Goal: Book appointment/travel/reservation

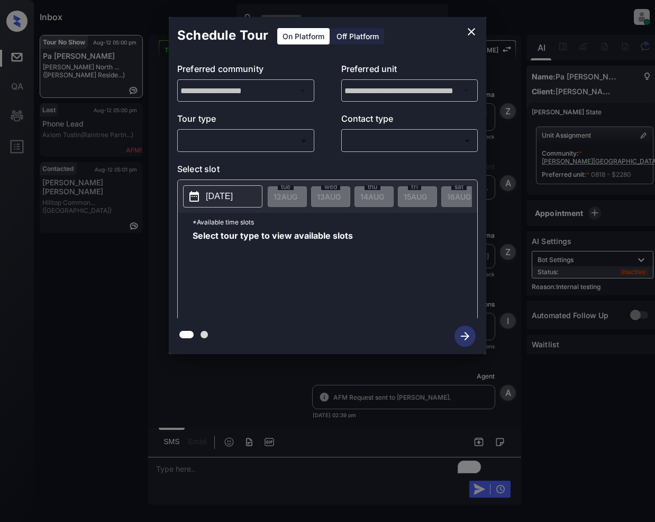
click at [244, 132] on body "Inbox [PERSON_NAME] Online Set yourself offline Set yourself on break Profile S…" at bounding box center [327, 261] width 655 height 522
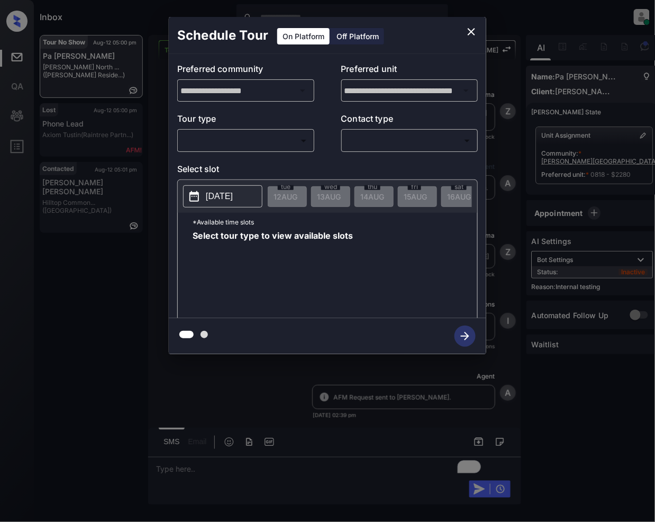
scroll to position [5278, 0]
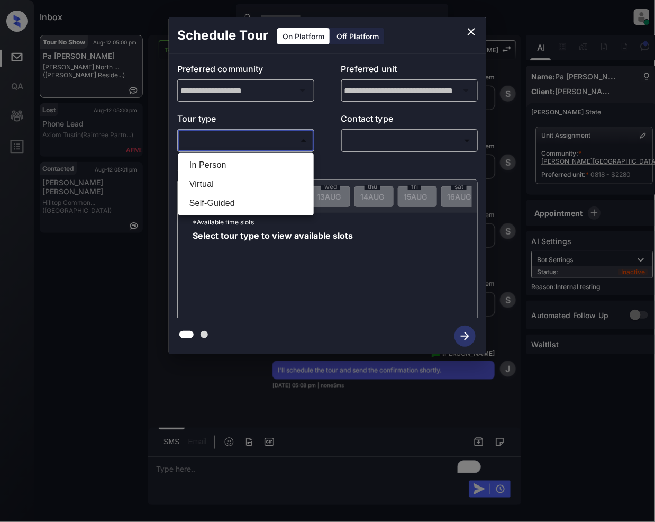
click at [237, 159] on li "In Person" at bounding box center [246, 165] width 130 height 19
type input "********"
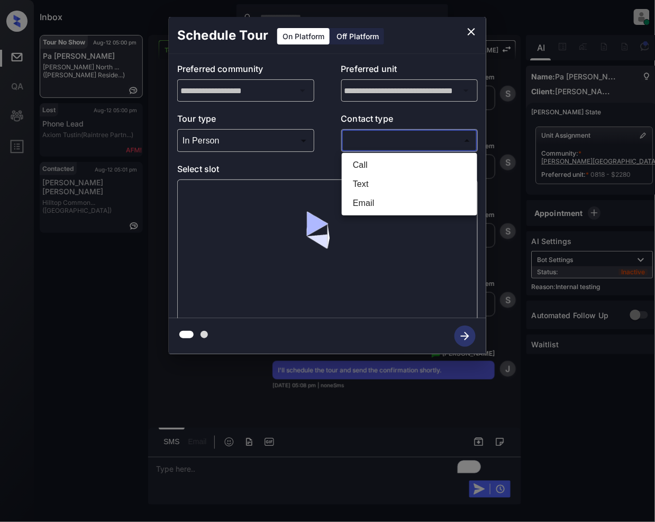
click at [397, 142] on body "Inbox Jeramie Castro Online Set yourself offline Set yourself on break Profile …" at bounding box center [327, 261] width 655 height 522
click at [375, 181] on li "Text" at bounding box center [410, 184] width 130 height 19
type input "****"
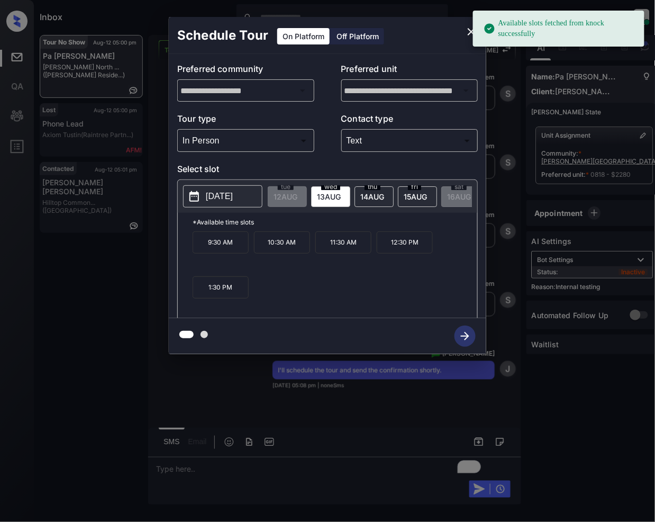
click at [298, 195] on span "13 AUG" at bounding box center [286, 196] width 24 height 9
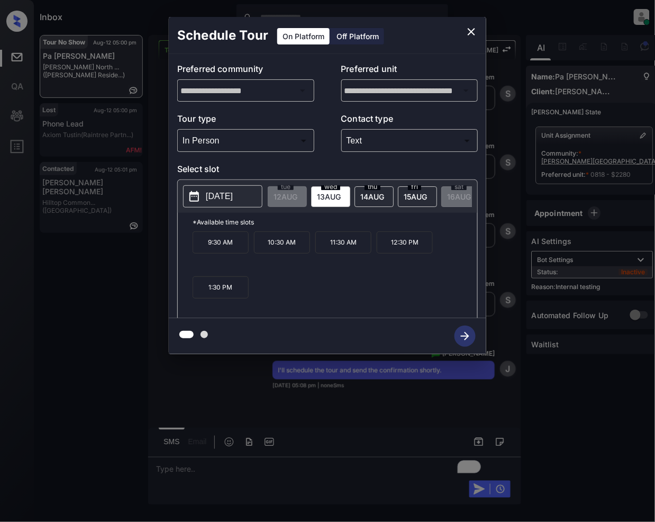
click at [231, 296] on p "1:30 PM" at bounding box center [221, 287] width 56 height 22
click at [466, 332] on icon "button" at bounding box center [465, 336] width 21 height 21
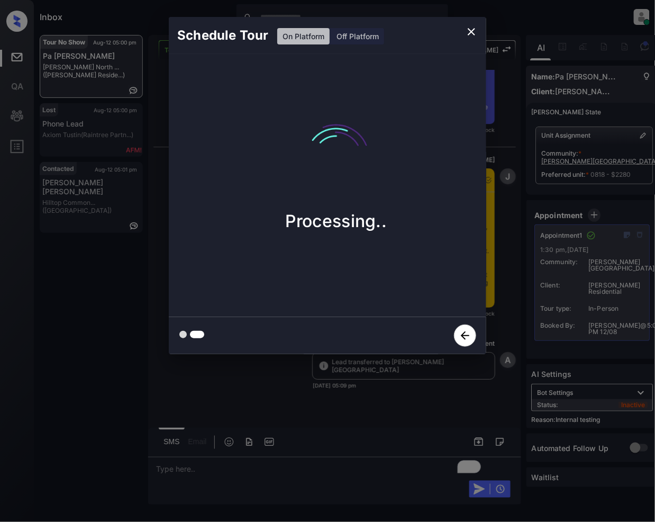
scroll to position [5777, 0]
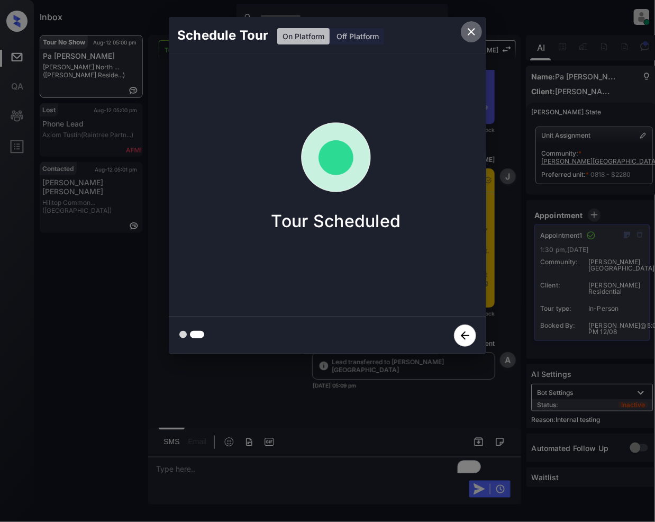
click at [473, 30] on icon "close" at bounding box center [471, 31] width 7 height 7
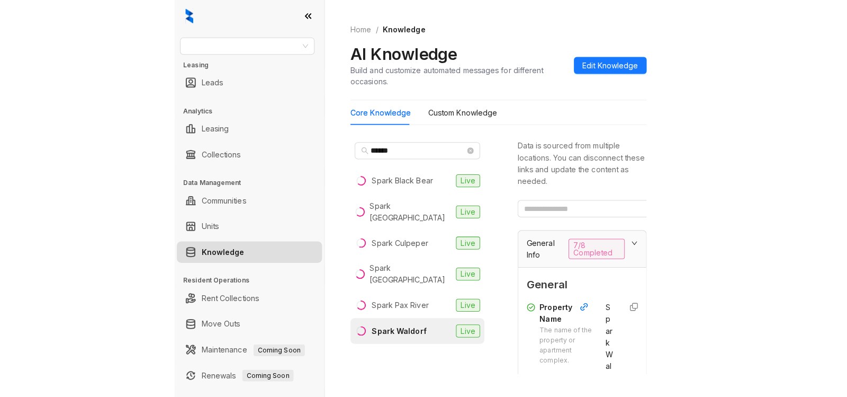
scroll to position [126, 0]
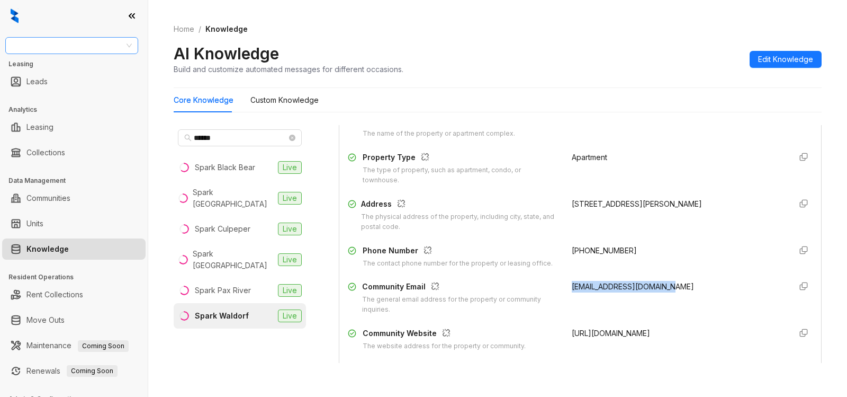
click at [82, 46] on input "search" at bounding box center [67, 46] width 111 height 16
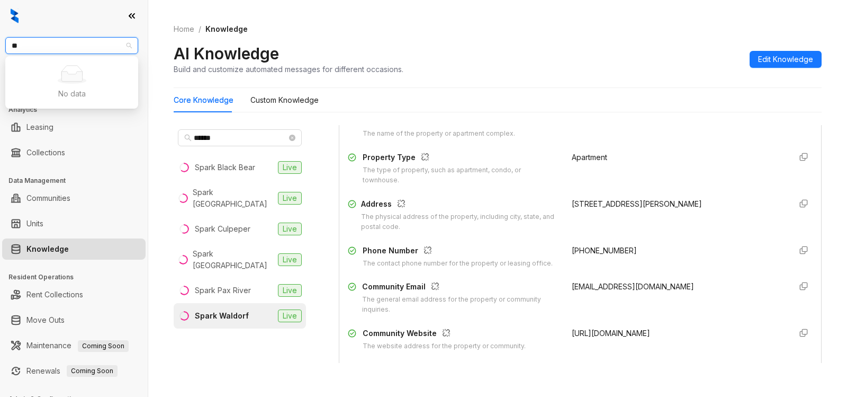
type input "*"
type input "****"
click at [73, 64] on div "Case and Associates" at bounding box center [72, 67] width 116 height 12
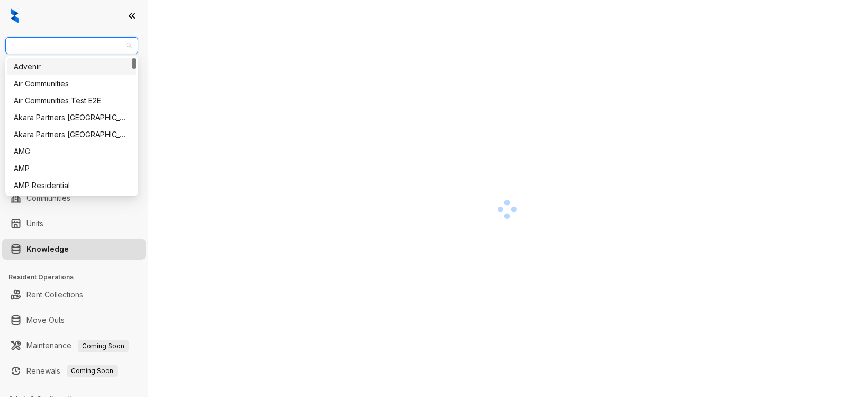
click at [102, 46] on input "search" at bounding box center [67, 46] width 111 height 16
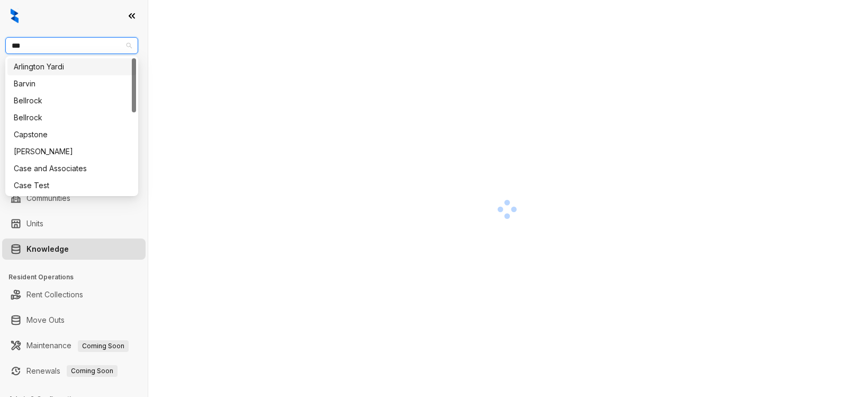
type input "****"
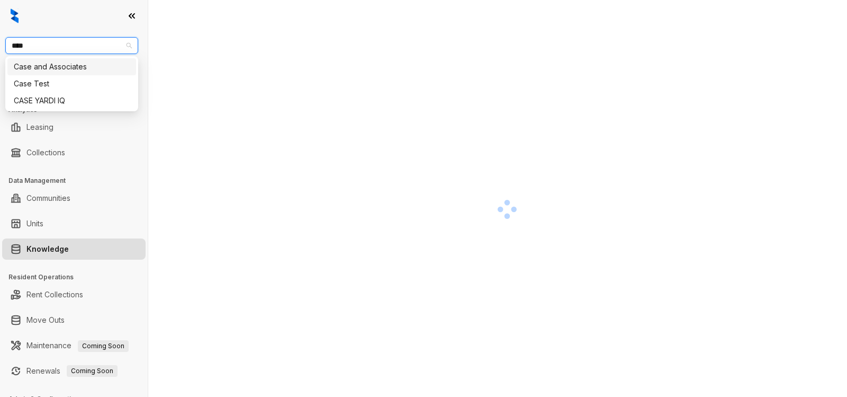
click at [83, 66] on div "Case and Associates" at bounding box center [72, 67] width 116 height 12
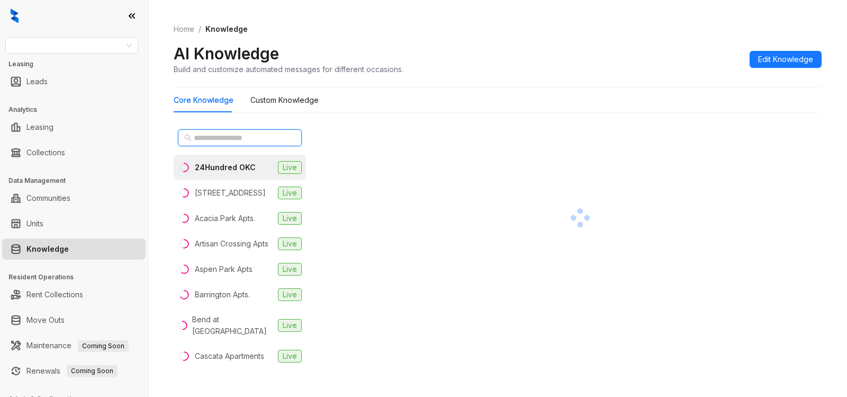
click at [235, 134] on input "text" at bounding box center [240, 138] width 93 height 12
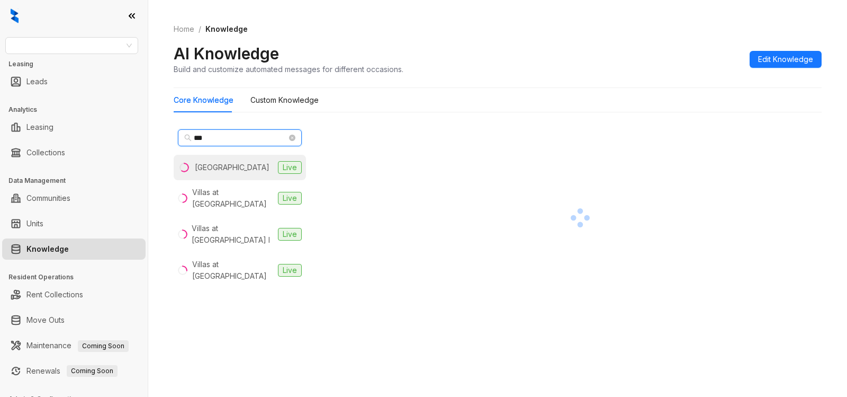
type input "***"
click at [248, 169] on div "Stonehorse Crossing" at bounding box center [232, 167] width 75 height 12
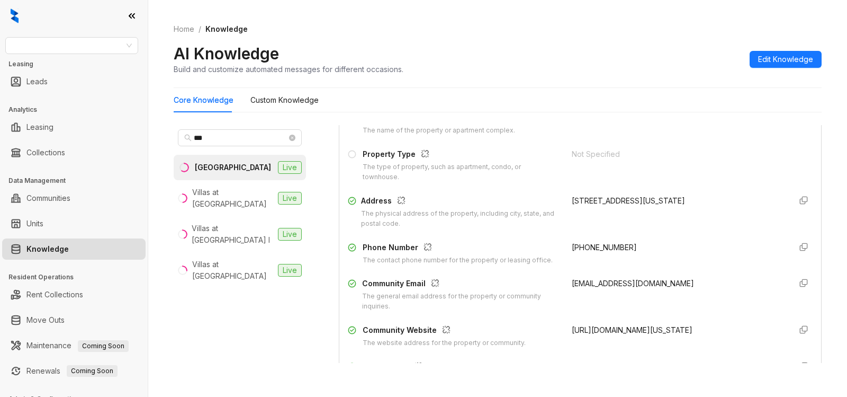
scroll to position [139, 0]
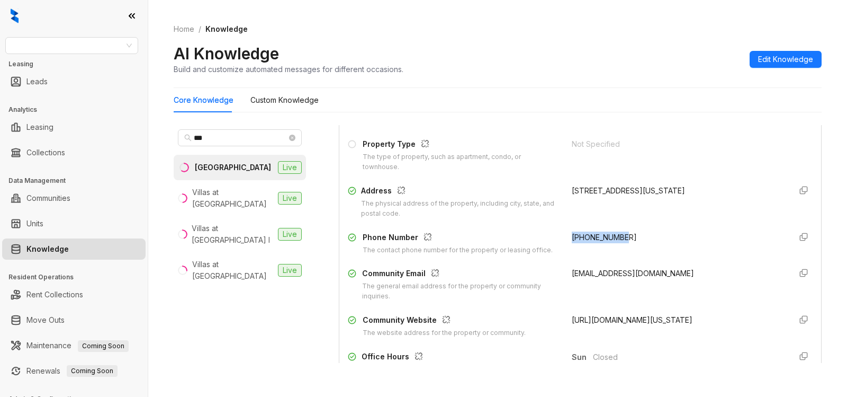
drag, startPoint x: 586, startPoint y: 233, endPoint x: 631, endPoint y: 229, distance: 45.7
click at [631, 229] on div "Property Name The name of the property or apartment complex. Stonehorse Crossin…" at bounding box center [580, 219] width 465 height 245
copy span "+14052865570"
click at [51, 43] on input "search" at bounding box center [67, 46] width 111 height 16
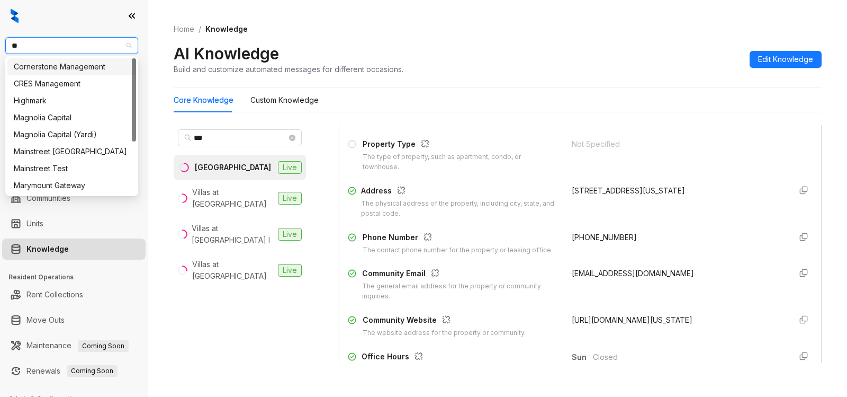
type input "***"
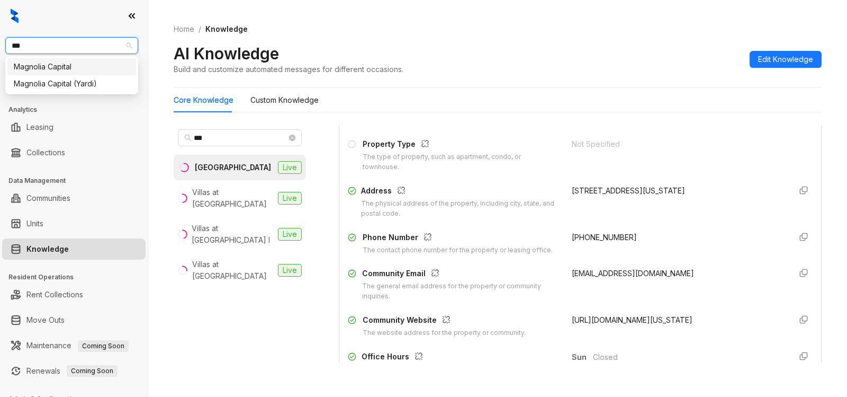
click at [68, 68] on div "Magnolia Capital" at bounding box center [72, 67] width 116 height 12
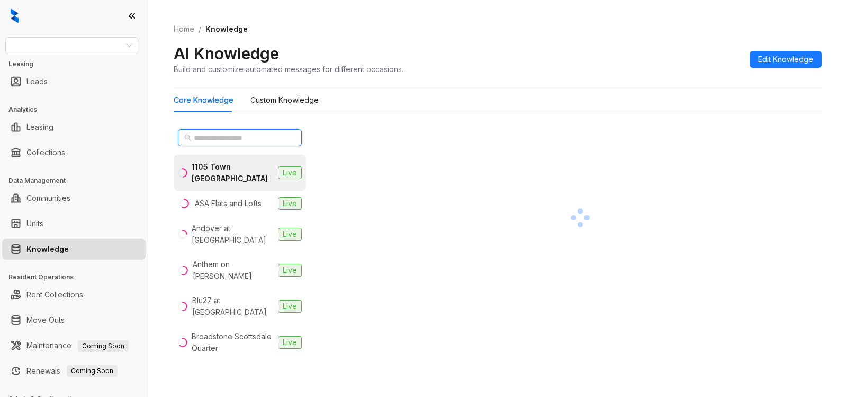
click at [256, 138] on input "text" at bounding box center [240, 138] width 93 height 12
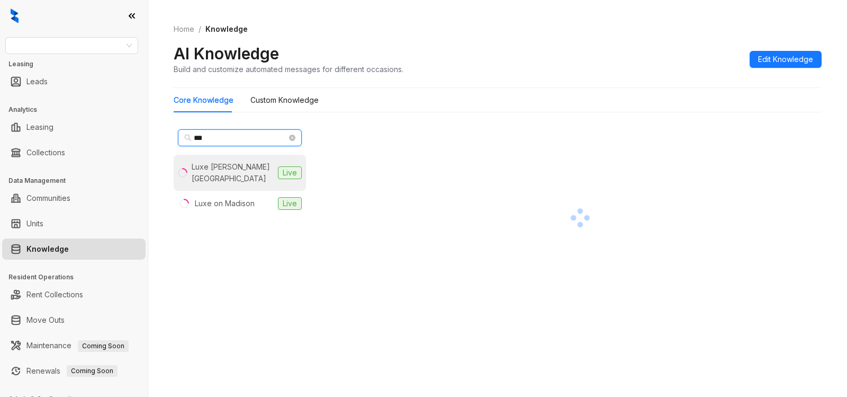
type input "***"
click at [235, 169] on div "Luxe Logan Square" at bounding box center [233, 172] width 82 height 23
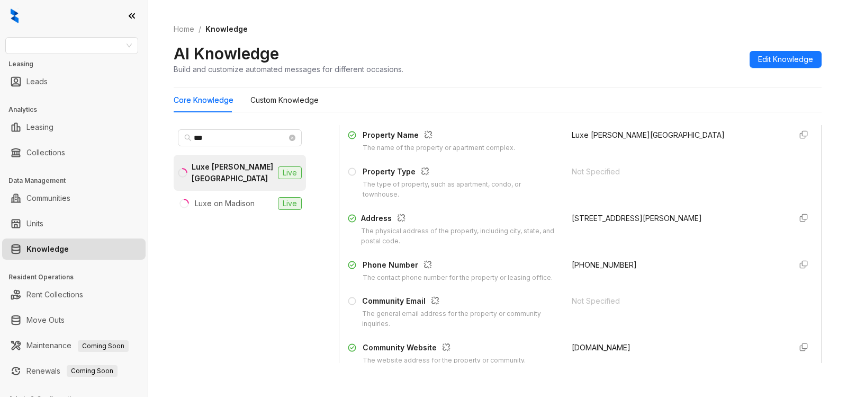
scroll to position [139, 0]
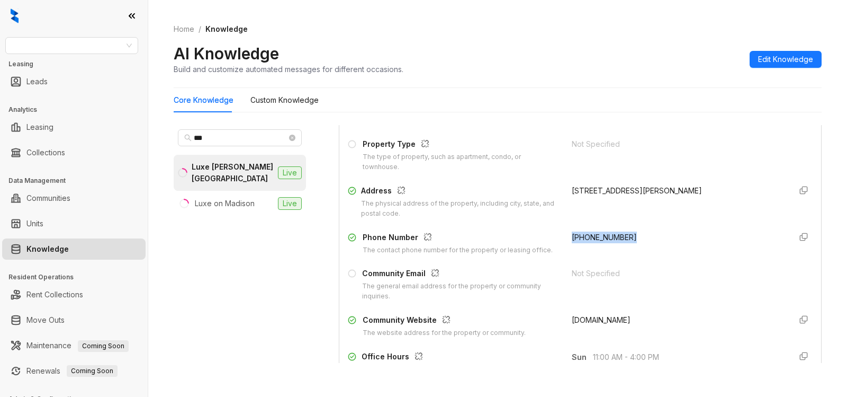
drag, startPoint x: 596, startPoint y: 239, endPoint x: 637, endPoint y: 240, distance: 40.8
click at [637, 240] on div "Phone Number The contact phone number for the property or leasing office. (872)…" at bounding box center [580, 243] width 465 height 24
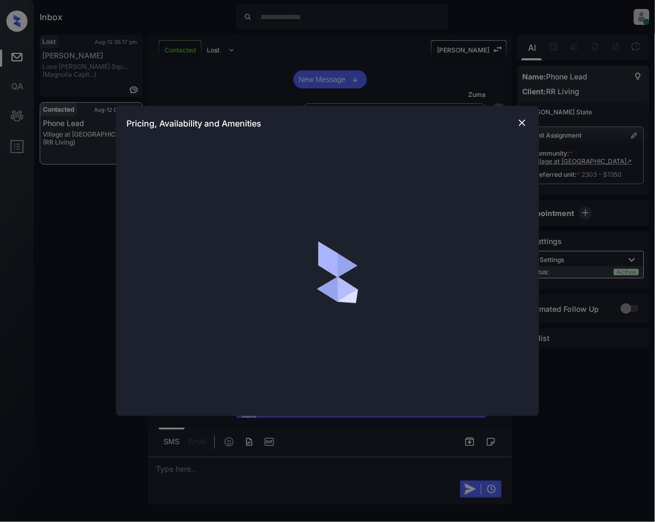
scroll to position [554, 0]
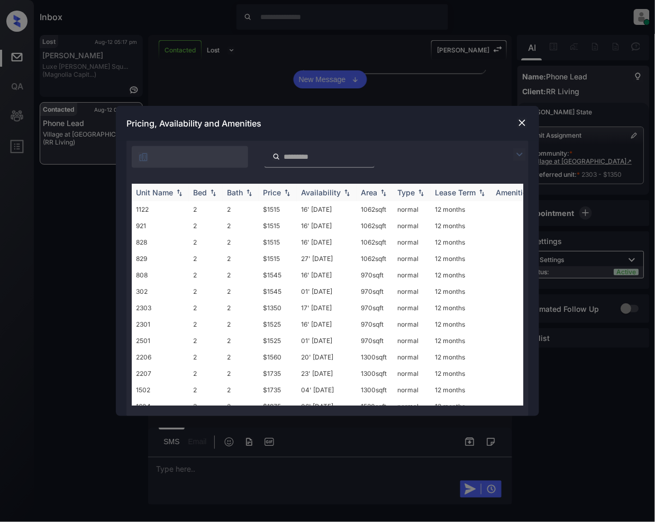
drag, startPoint x: 515, startPoint y: 153, endPoint x: 238, endPoint y: 196, distance: 280.7
click at [515, 153] on img at bounding box center [520, 154] width 13 height 13
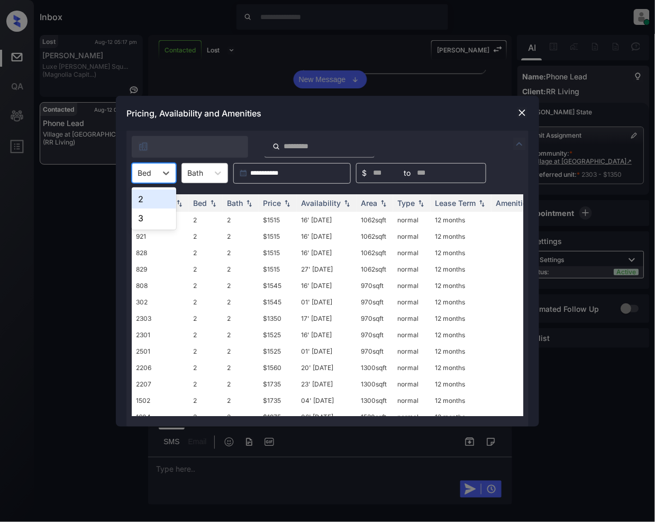
click at [150, 173] on div at bounding box center [145, 172] width 14 height 11
drag, startPoint x: 140, startPoint y: 202, endPoint x: 240, endPoint y: 251, distance: 111.5
click at [140, 202] on div "2" at bounding box center [154, 199] width 44 height 19
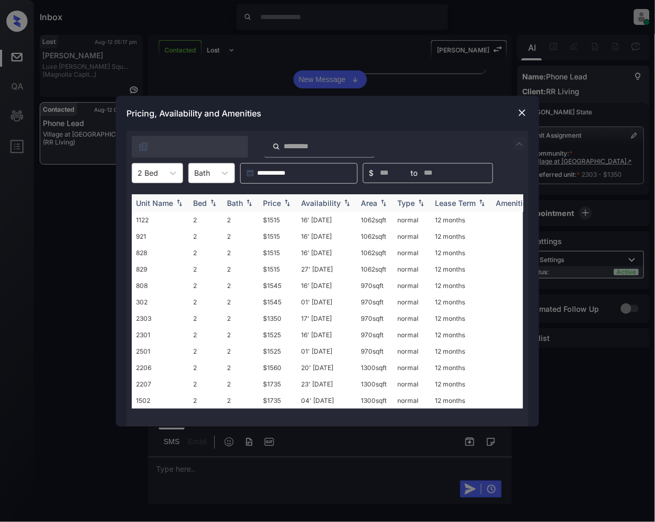
click at [291, 206] on img at bounding box center [287, 202] width 11 height 7
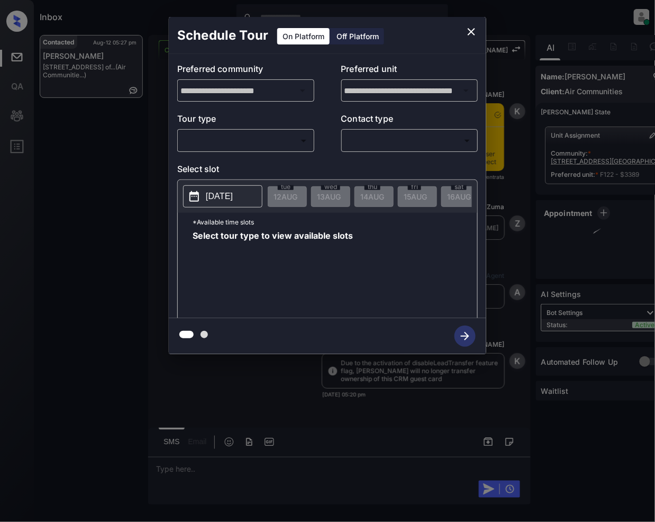
scroll to position [873, 0]
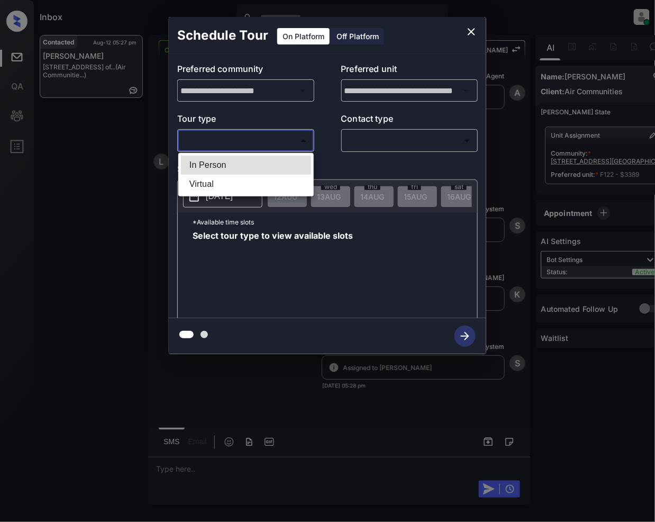
click at [251, 136] on body "Inbox [PERSON_NAME] Online Set yourself offline Set yourself on break Profile S…" at bounding box center [327, 261] width 655 height 522
click at [227, 166] on li "In Person" at bounding box center [246, 165] width 130 height 19
type input "********"
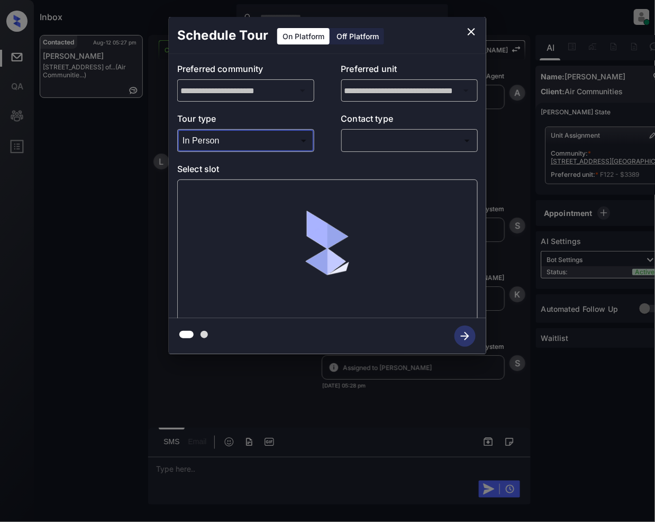
click at [374, 142] on body "Inbox Jeramie Castro Online Set yourself offline Set yourself on break Profile …" at bounding box center [327, 261] width 655 height 522
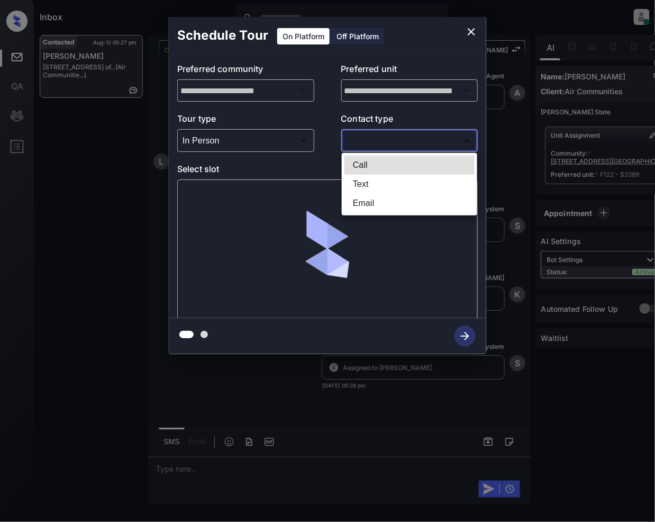
click at [365, 184] on li "Text" at bounding box center [410, 184] width 130 height 19
type input "****"
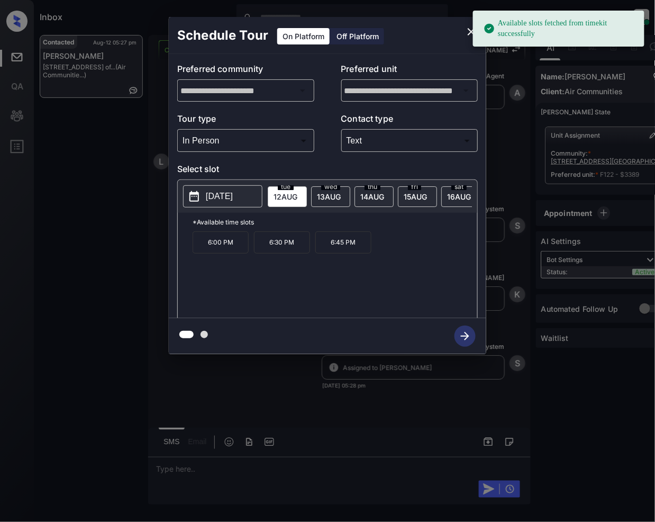
click at [298, 198] on span "16 AUG" at bounding box center [286, 196] width 24 height 9
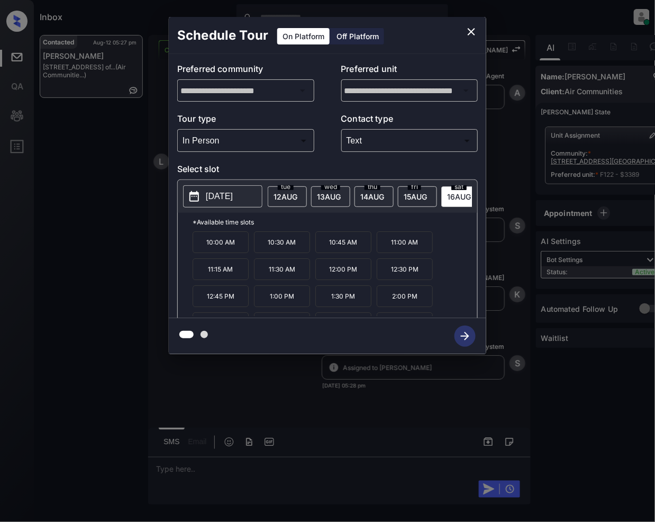
scroll to position [101, 0]
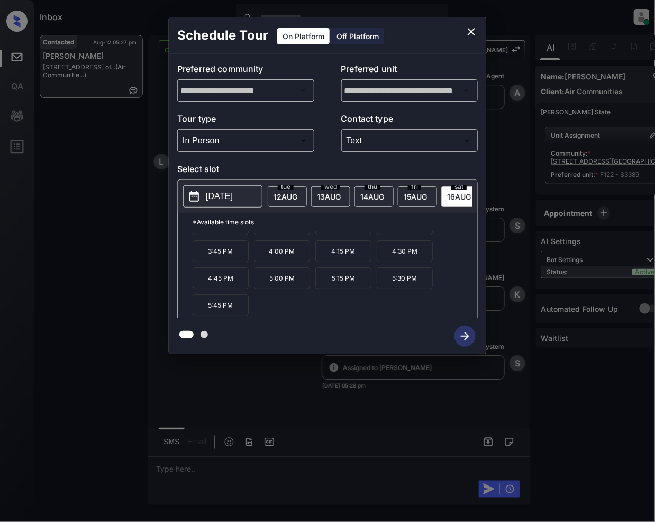
click at [474, 29] on icon "close" at bounding box center [471, 31] width 7 height 7
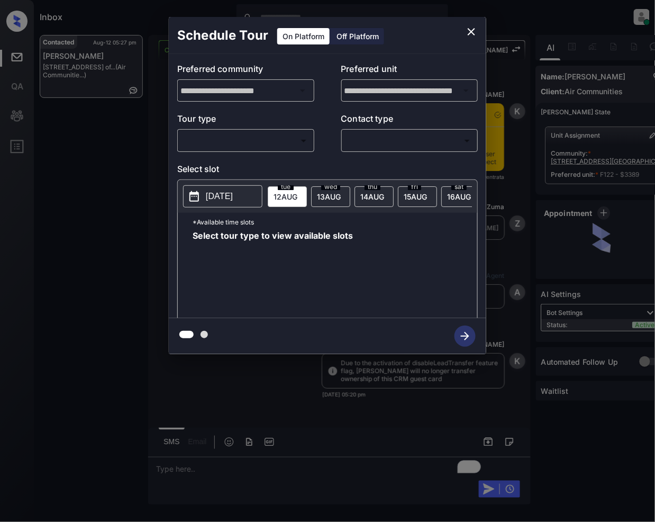
scroll to position [943, 0]
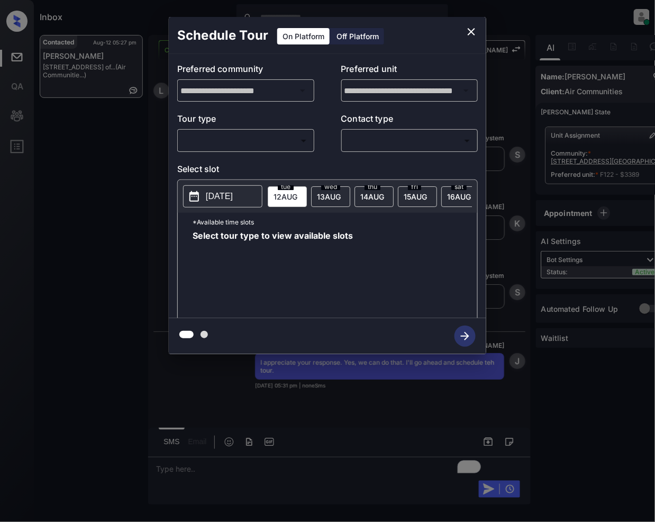
click at [479, 34] on button "close" at bounding box center [471, 31] width 21 height 21
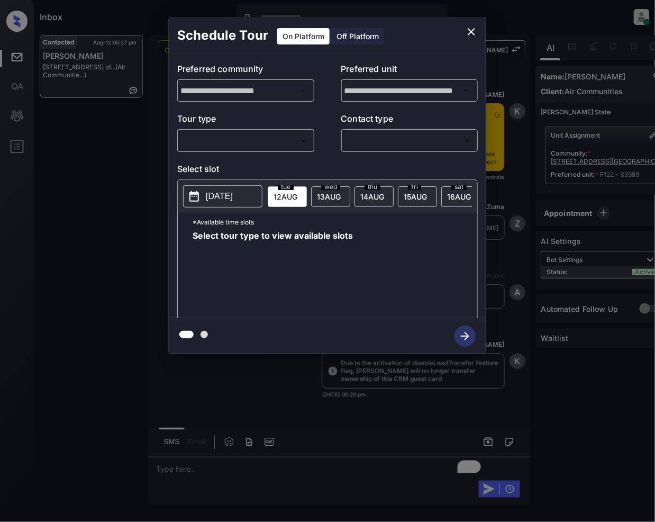
scroll to position [943, 0]
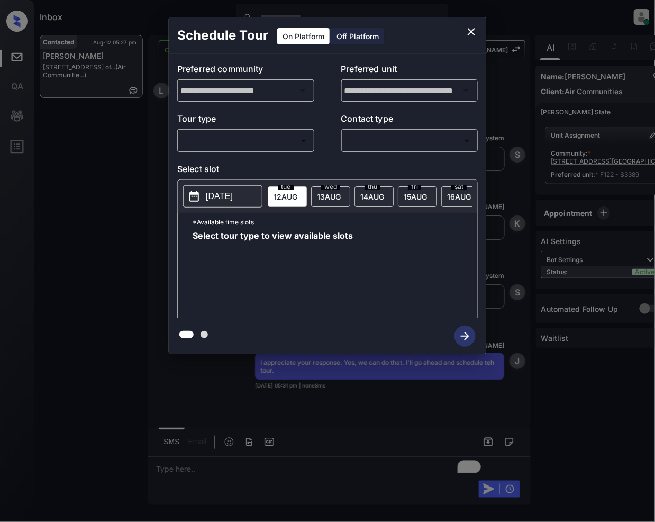
click at [280, 136] on body "Inbox [PERSON_NAME] Online Set yourself offline Set yourself on break Profile S…" at bounding box center [327, 261] width 655 height 522
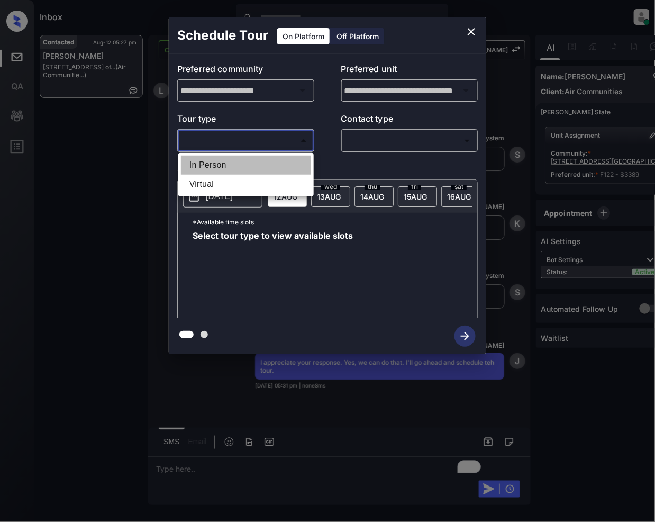
drag, startPoint x: 232, startPoint y: 166, endPoint x: 365, endPoint y: 173, distance: 133.6
click at [232, 167] on li "In Person" at bounding box center [246, 165] width 130 height 19
type input "********"
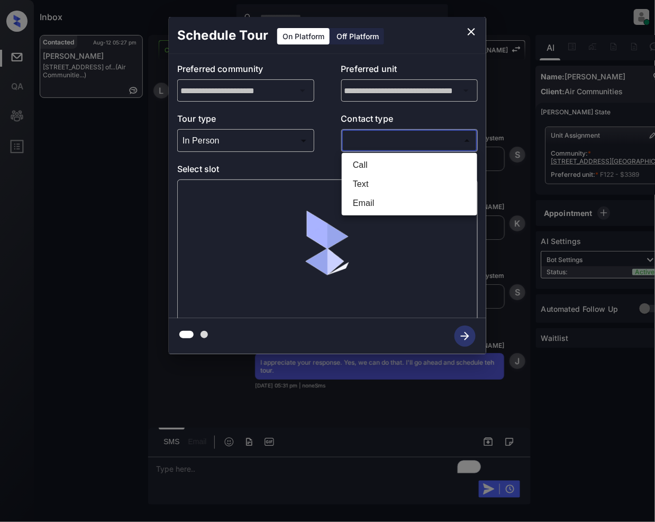
click at [380, 144] on body "Inbox [PERSON_NAME] Online Set yourself offline Set yourself on break Profile S…" at bounding box center [327, 261] width 655 height 522
click at [371, 178] on li "Text" at bounding box center [410, 184] width 130 height 19
type input "****"
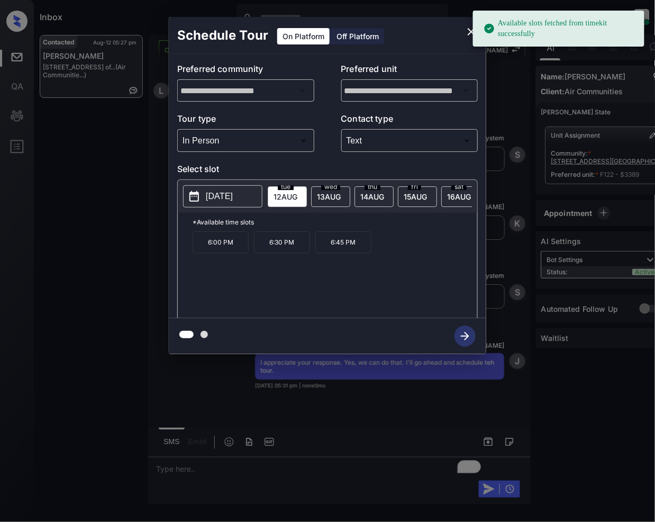
click at [298, 197] on span "[DATE]" at bounding box center [286, 196] width 24 height 9
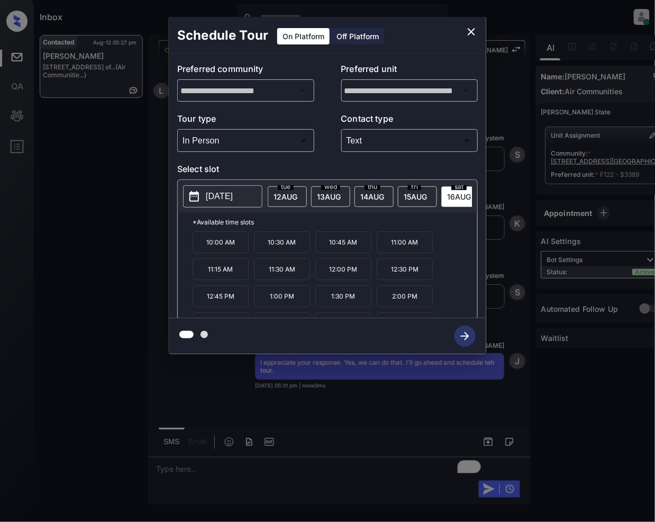
scroll to position [101, 0]
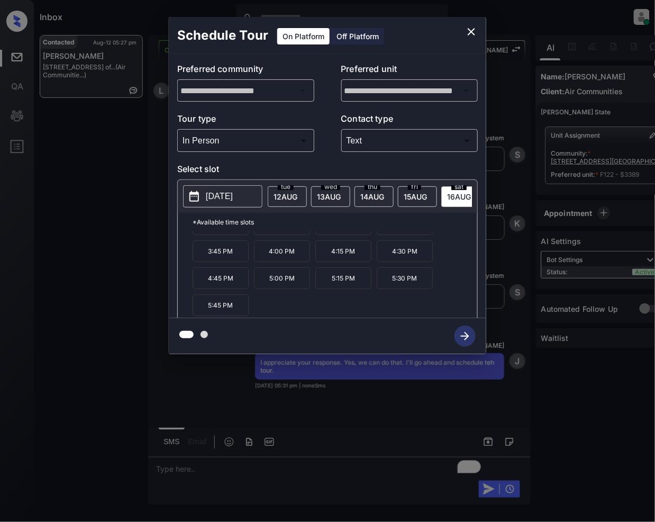
click at [285, 286] on p "5:00 PM" at bounding box center [282, 278] width 56 height 22
click at [469, 339] on icon "button" at bounding box center [465, 336] width 21 height 21
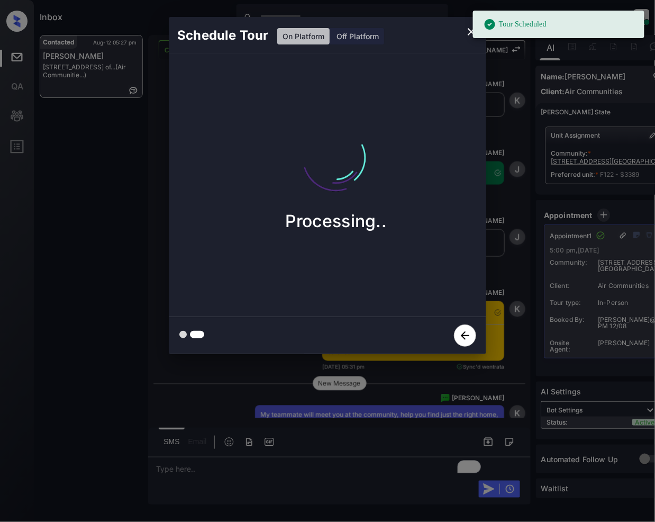
scroll to position [1720, 0]
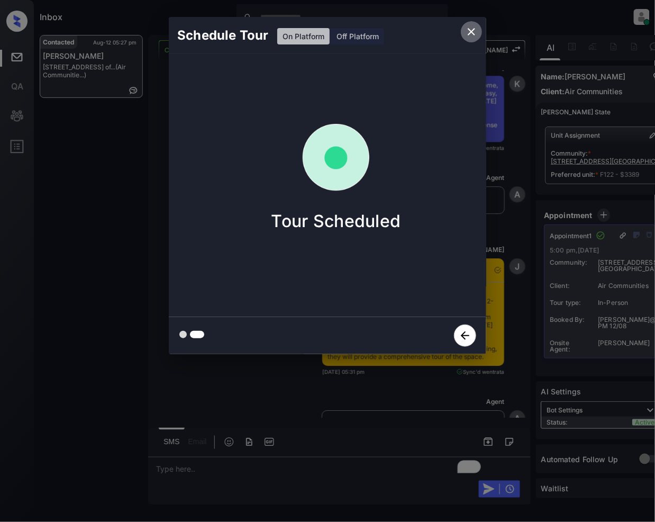
click at [473, 34] on icon "close" at bounding box center [471, 31] width 13 height 13
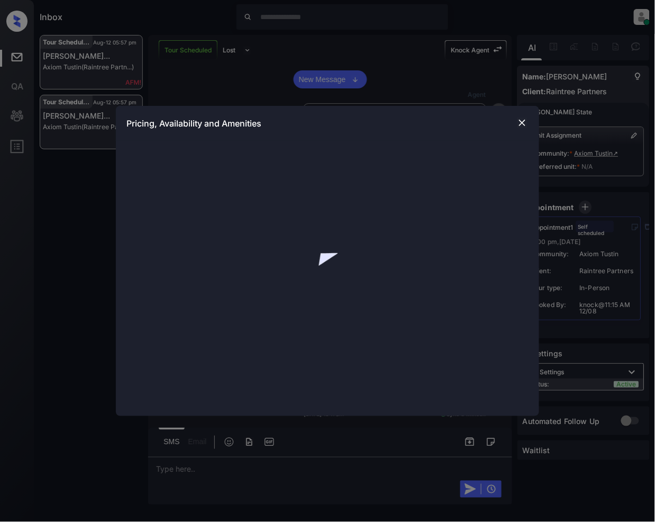
scroll to position [1263, 0]
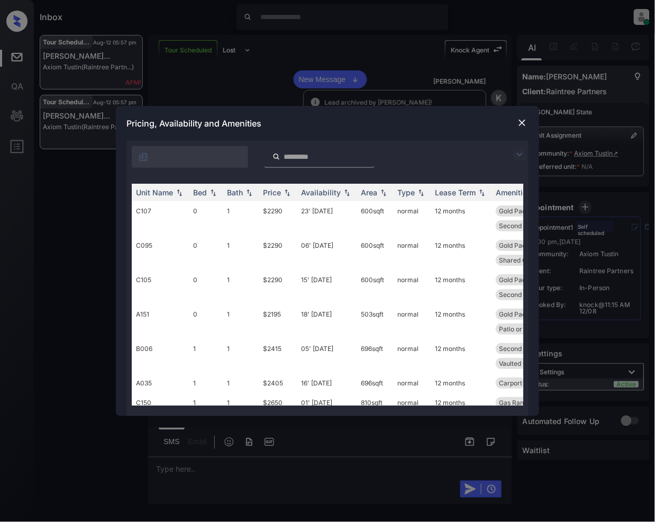
click at [524, 124] on img at bounding box center [522, 123] width 11 height 11
